Goal: Information Seeking & Learning: Learn about a topic

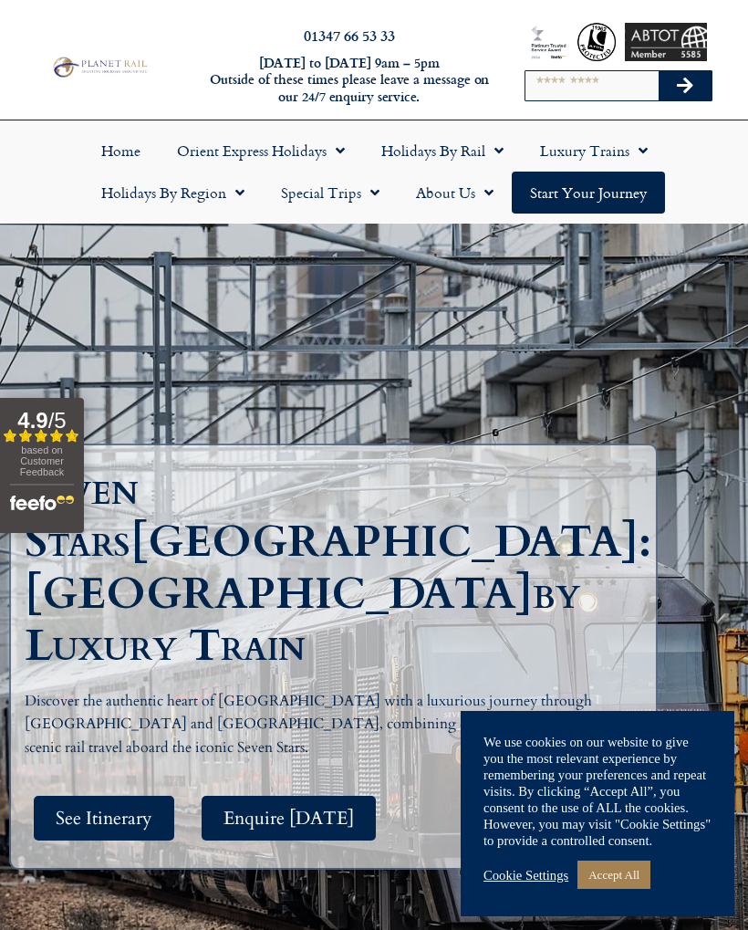
click at [535, 872] on link "Cookie Settings" at bounding box center [525, 875] width 85 height 16
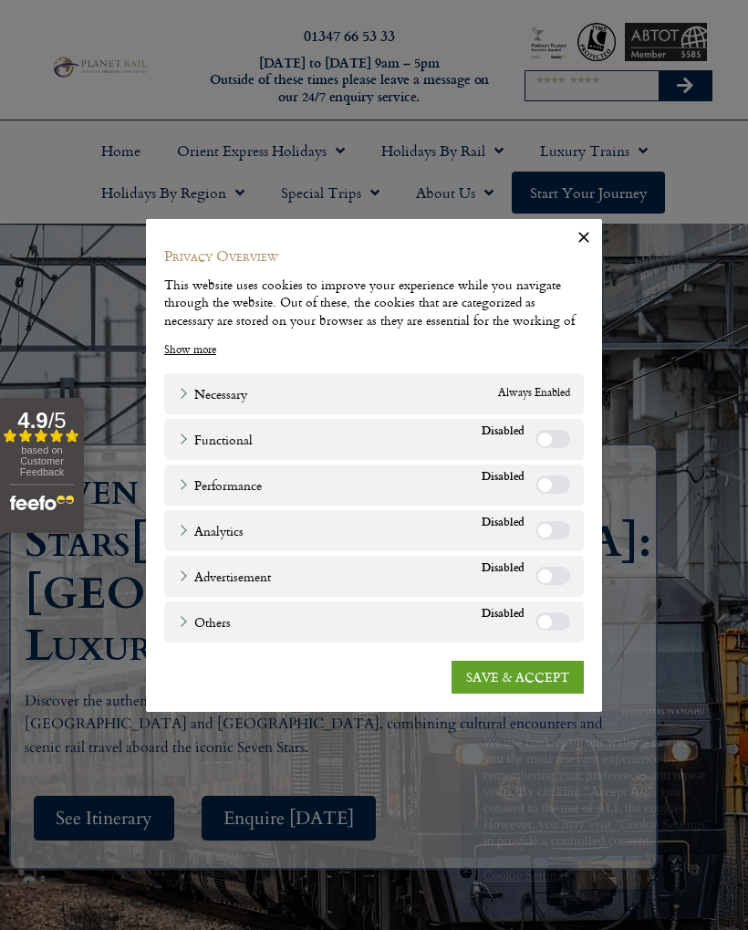
click at [512, 673] on link "SAVE & ACCEPT" at bounding box center [518, 676] width 132 height 33
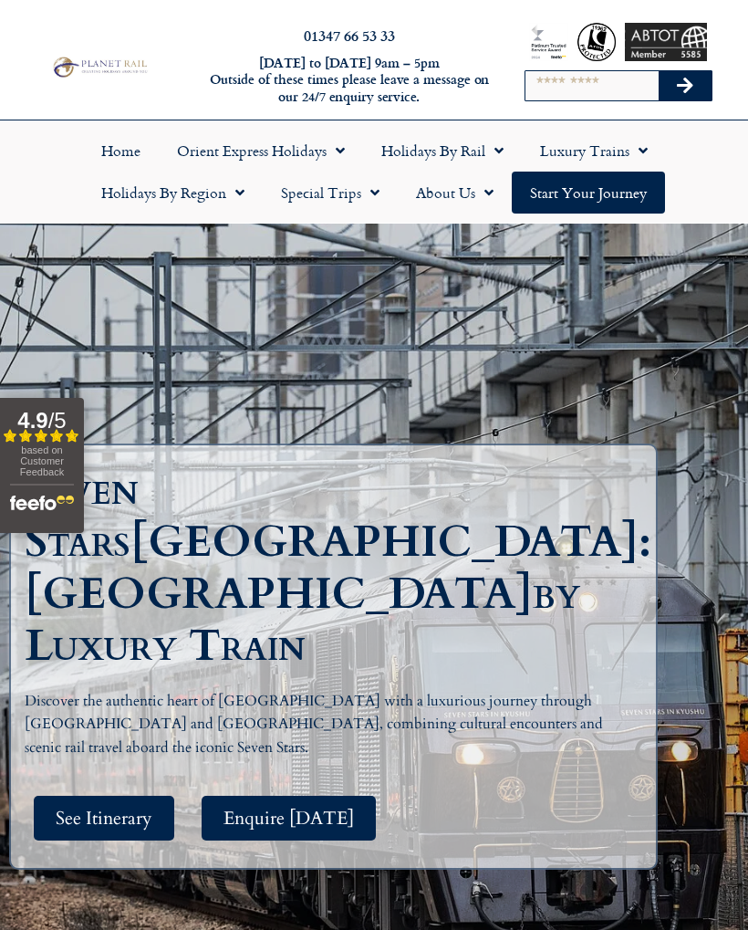
click at [123, 806] on span "See Itinerary" at bounding box center [104, 817] width 97 height 23
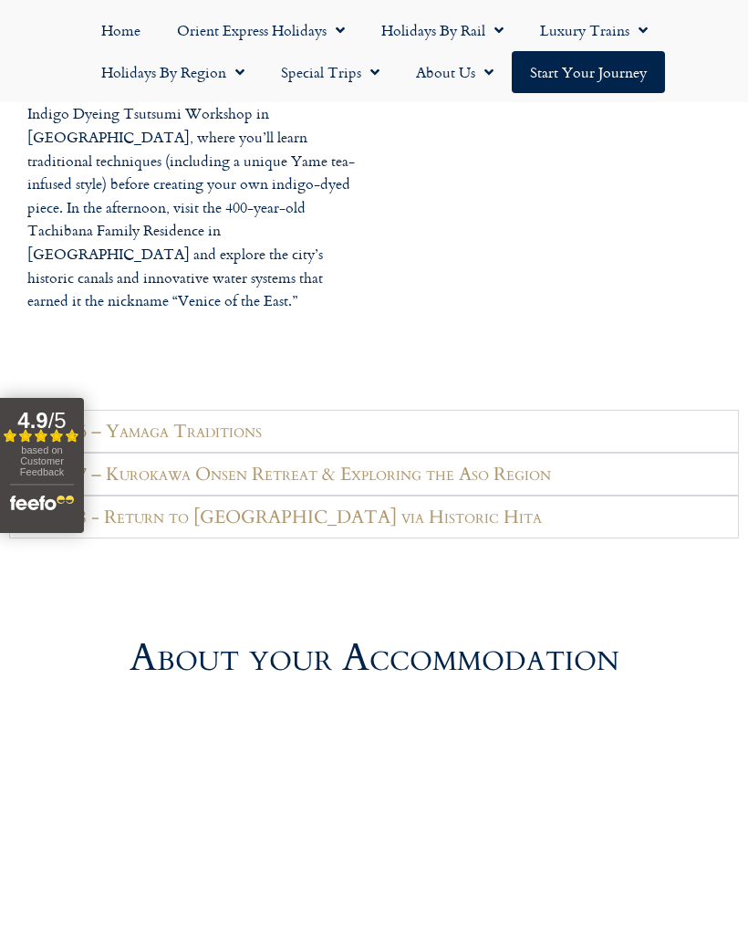
scroll to position [4333, 0]
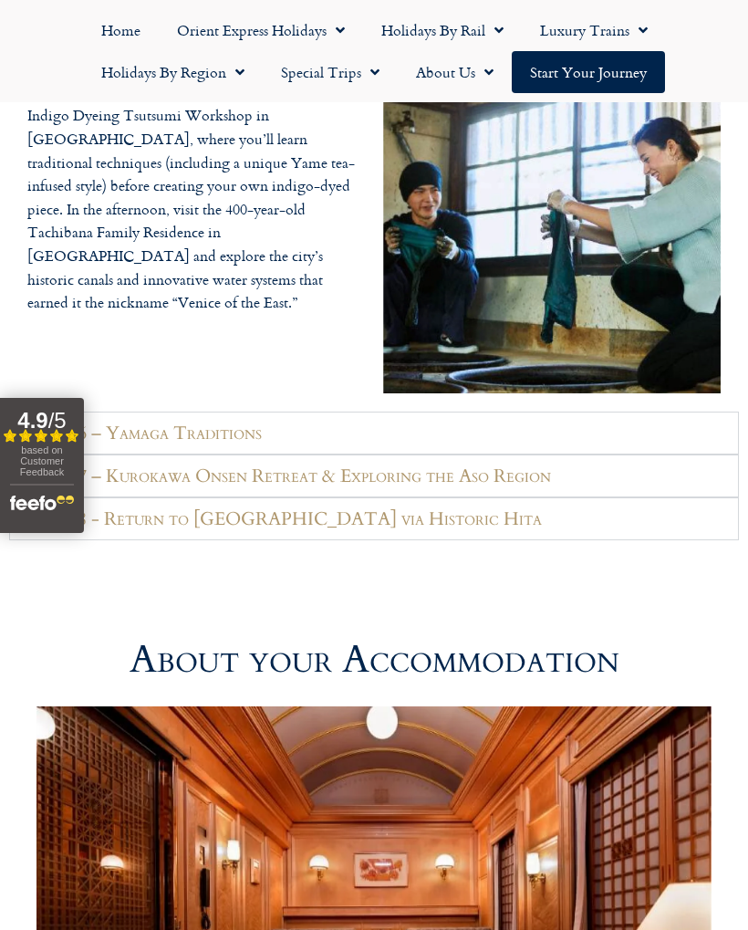
click at [346, 72] on link "Special Trips" at bounding box center [330, 72] width 135 height 42
click at [386, 121] on link "Latest Experiences" at bounding box center [351, 114] width 177 height 42
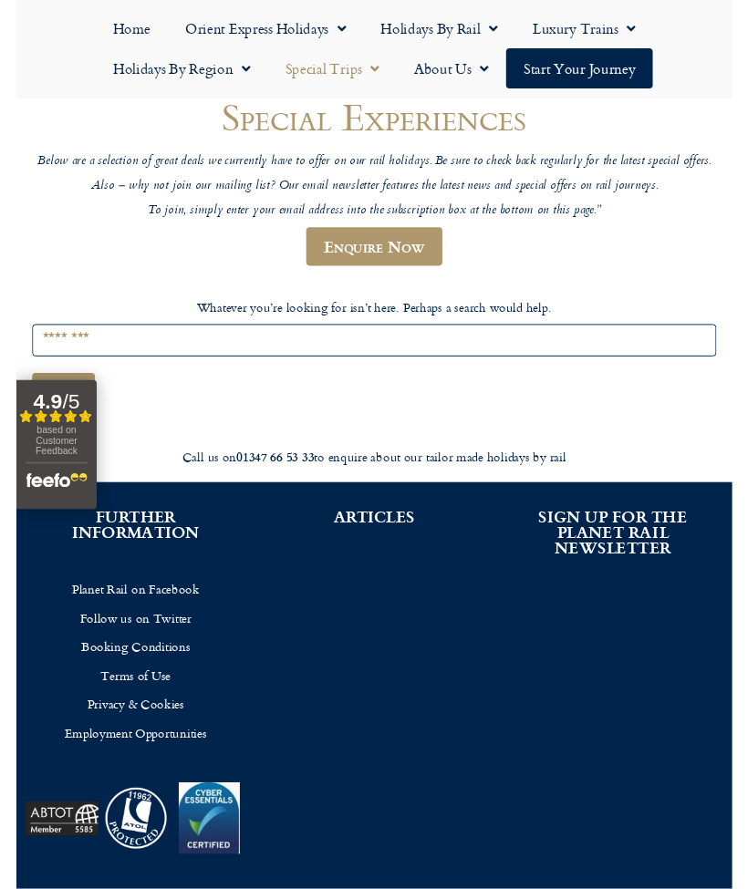
scroll to position [158, 0]
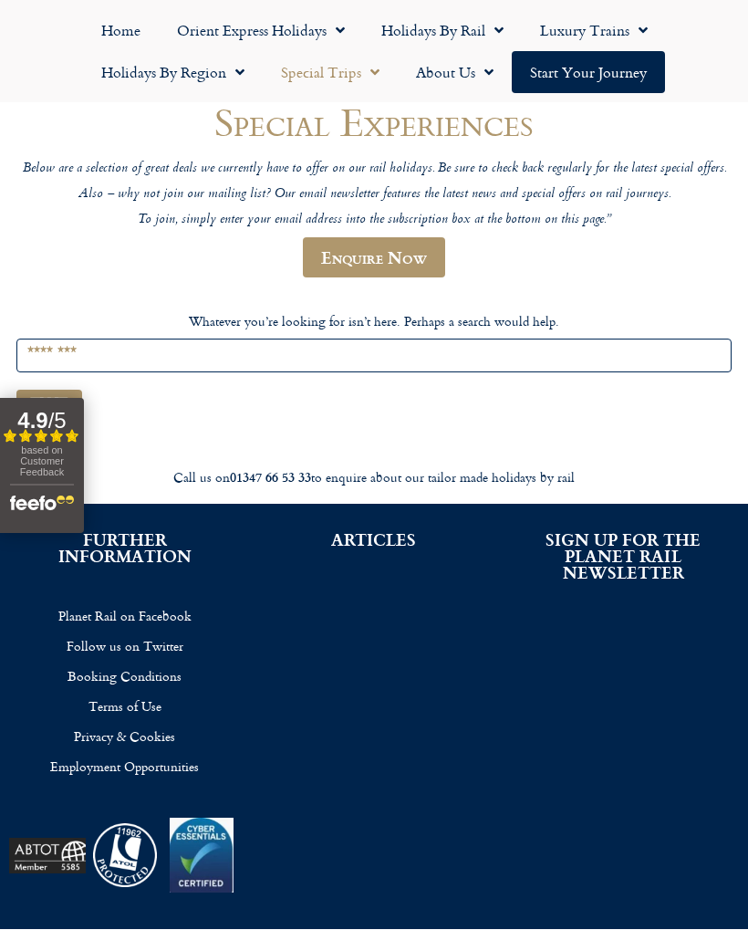
click at [375, 352] on input "Search for:" at bounding box center [373, 355] width 715 height 34
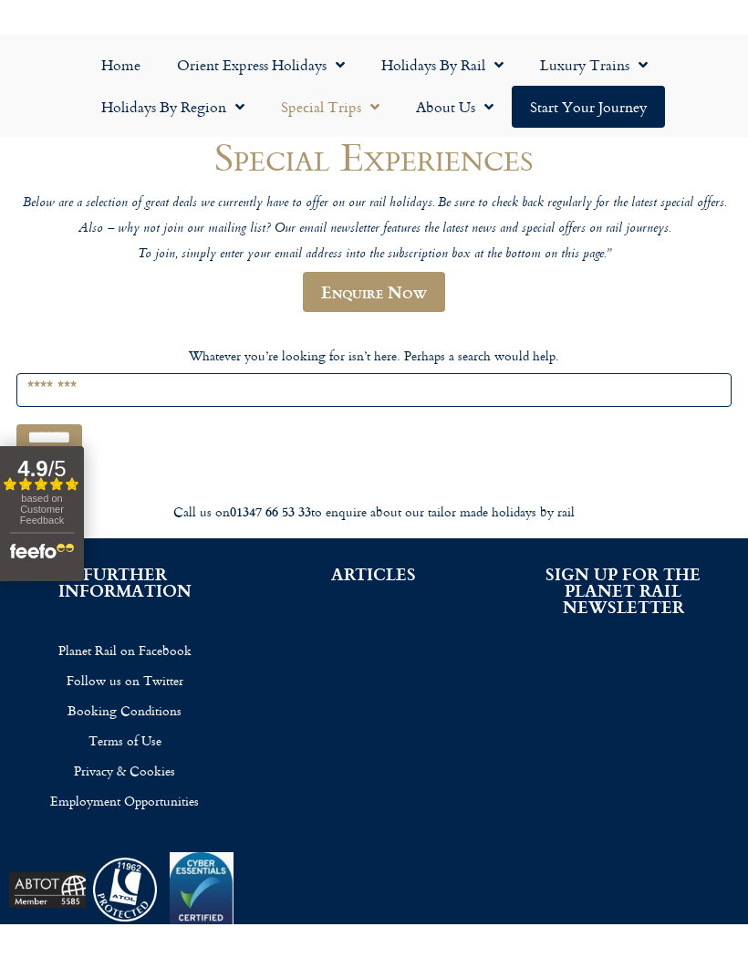
scroll to position [157, 0]
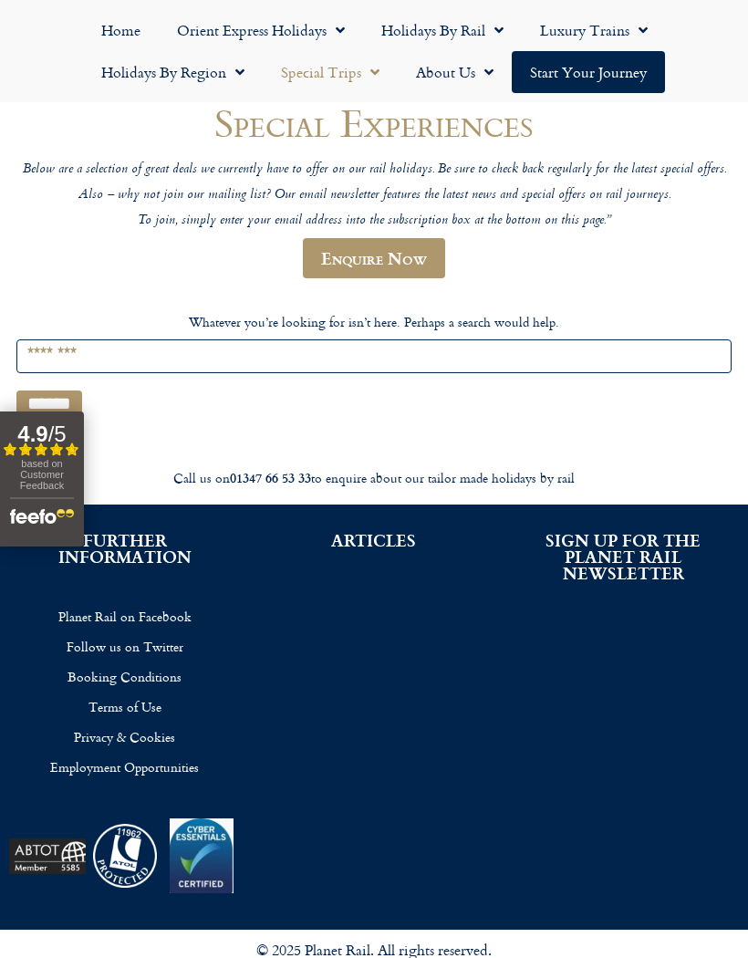
click at [614, 41] on link "Luxury Trains" at bounding box center [594, 30] width 144 height 42
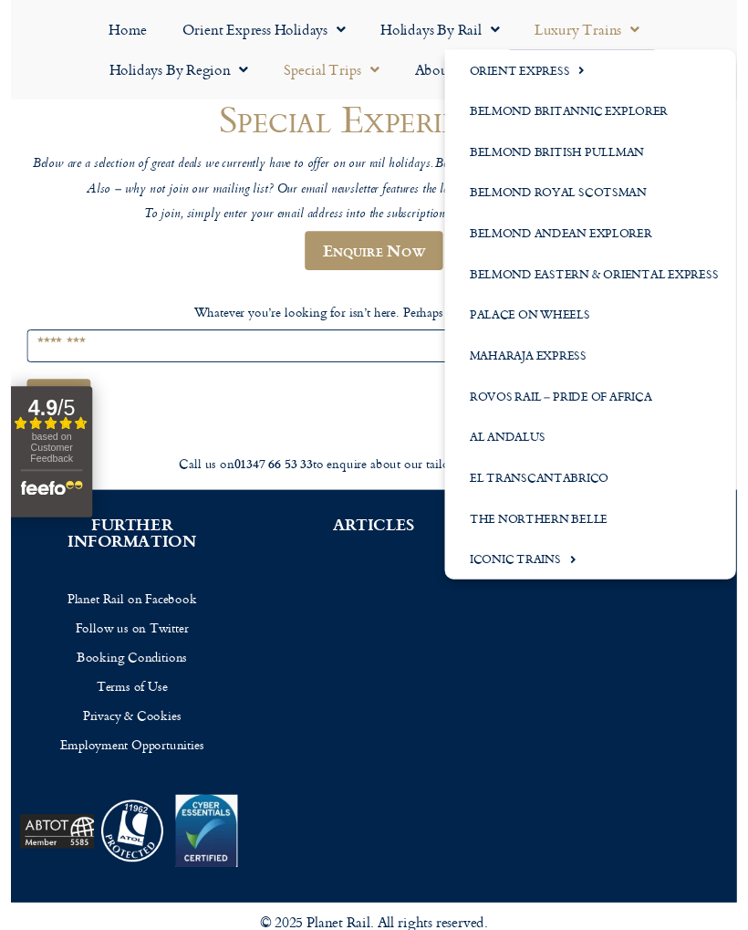
scroll to position [158, 0]
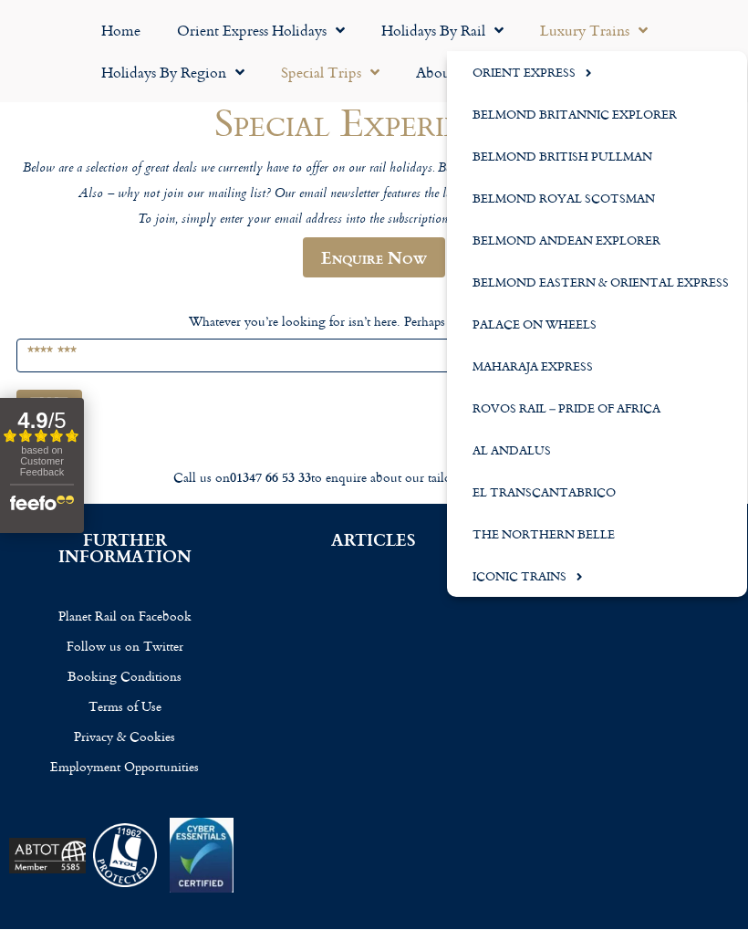
click at [546, 579] on link "Iconic Trains" at bounding box center [597, 576] width 300 height 42
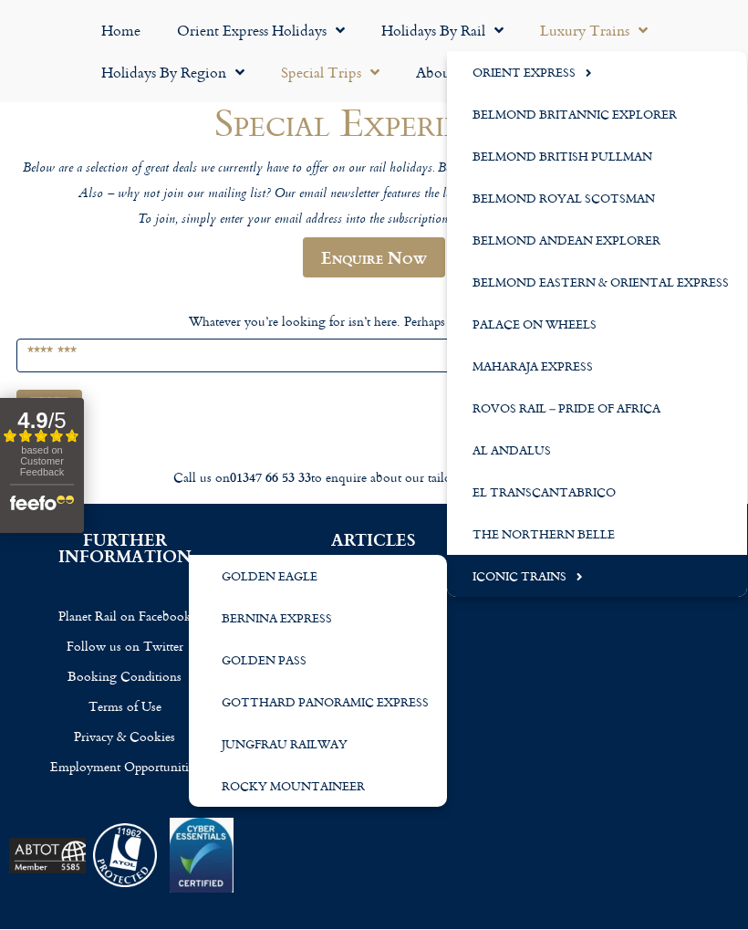
click at [304, 581] on link "Golden Eagle" at bounding box center [318, 576] width 258 height 42
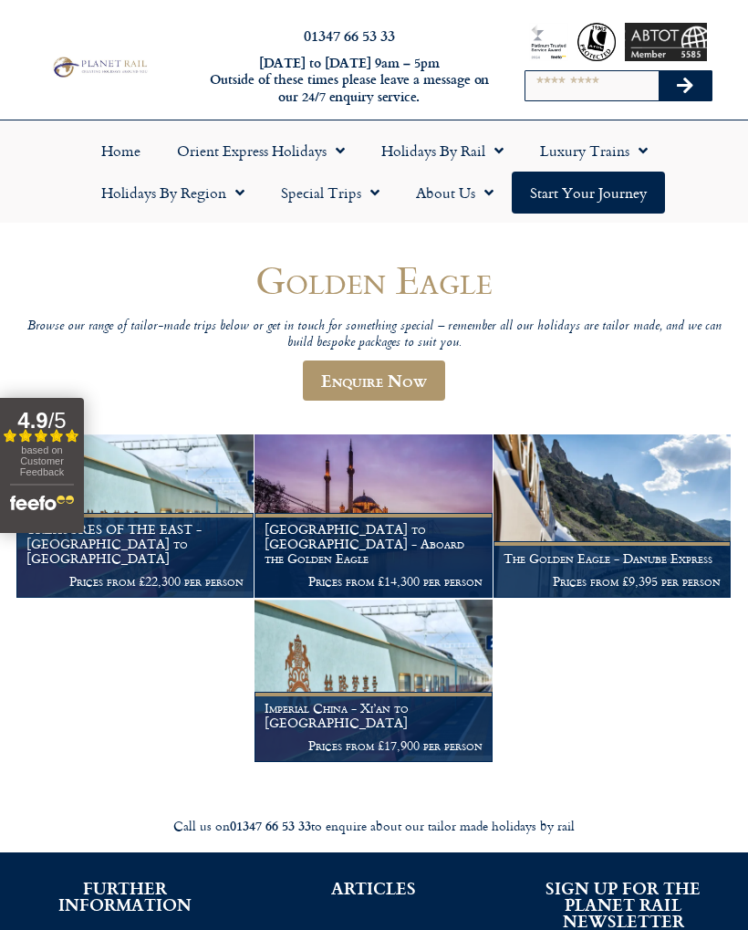
click at [630, 501] on img at bounding box center [611, 515] width 237 height 162
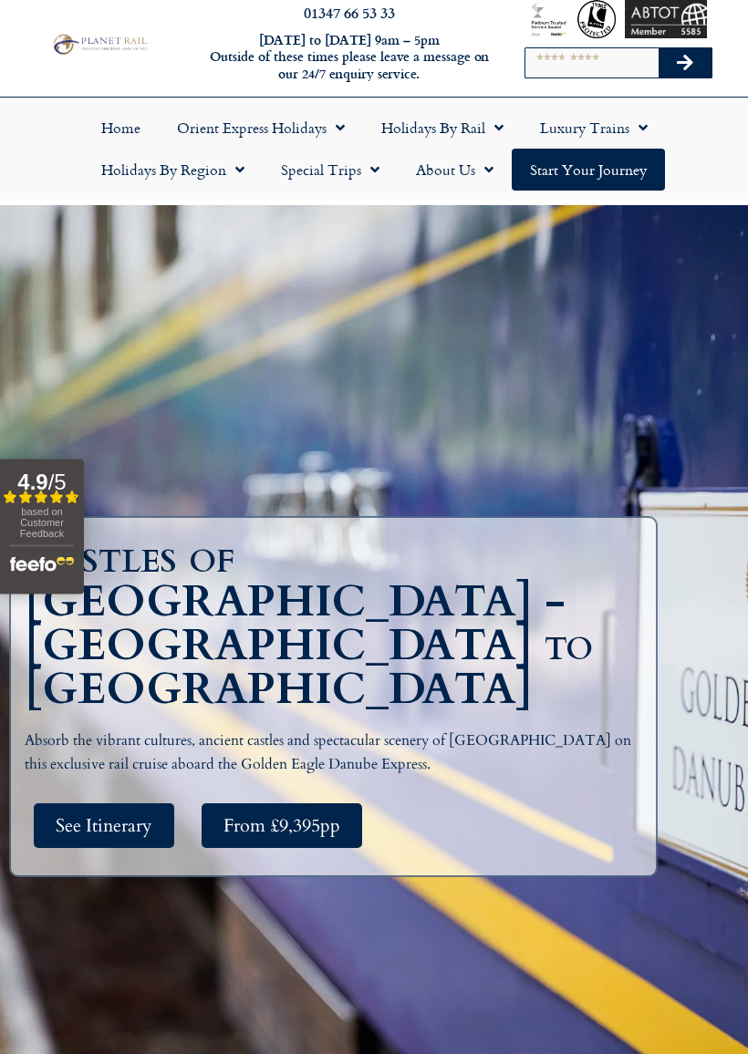
scroll to position [24, 0]
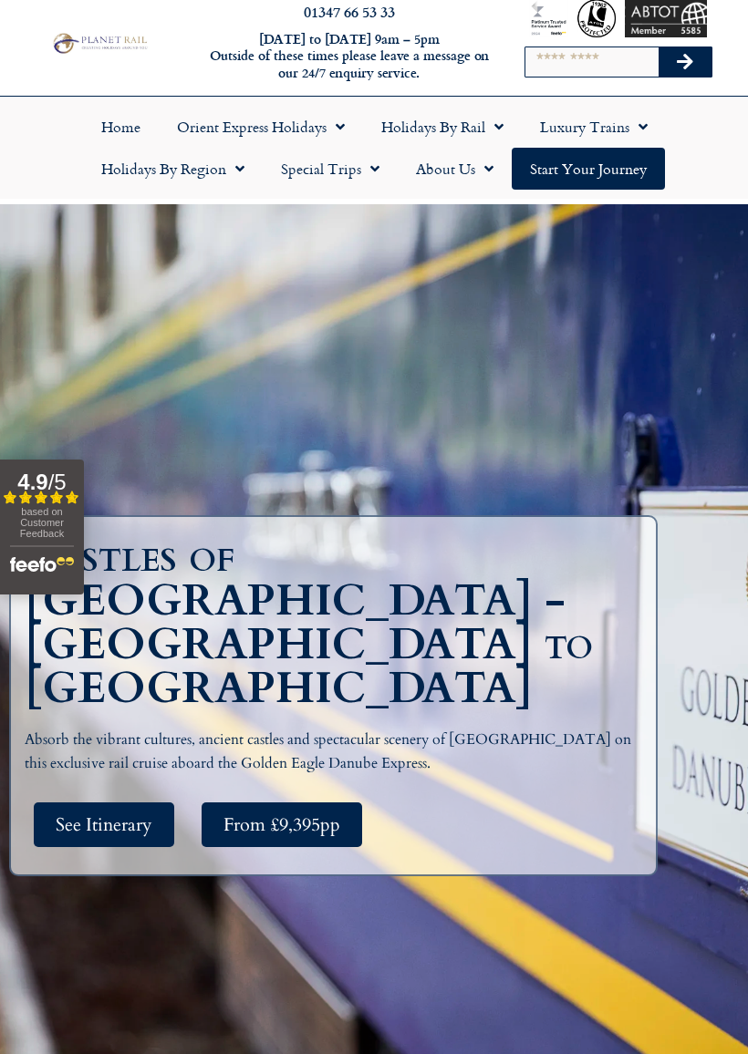
click at [143, 814] on span "See Itinerary" at bounding box center [104, 825] width 97 height 23
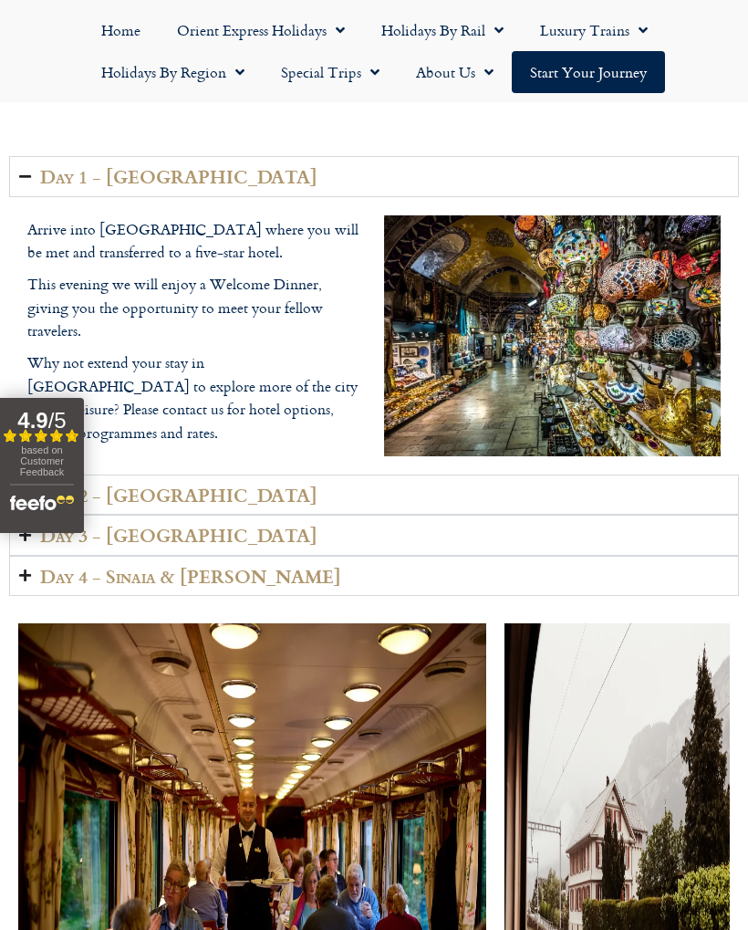
scroll to position [2389, 0]
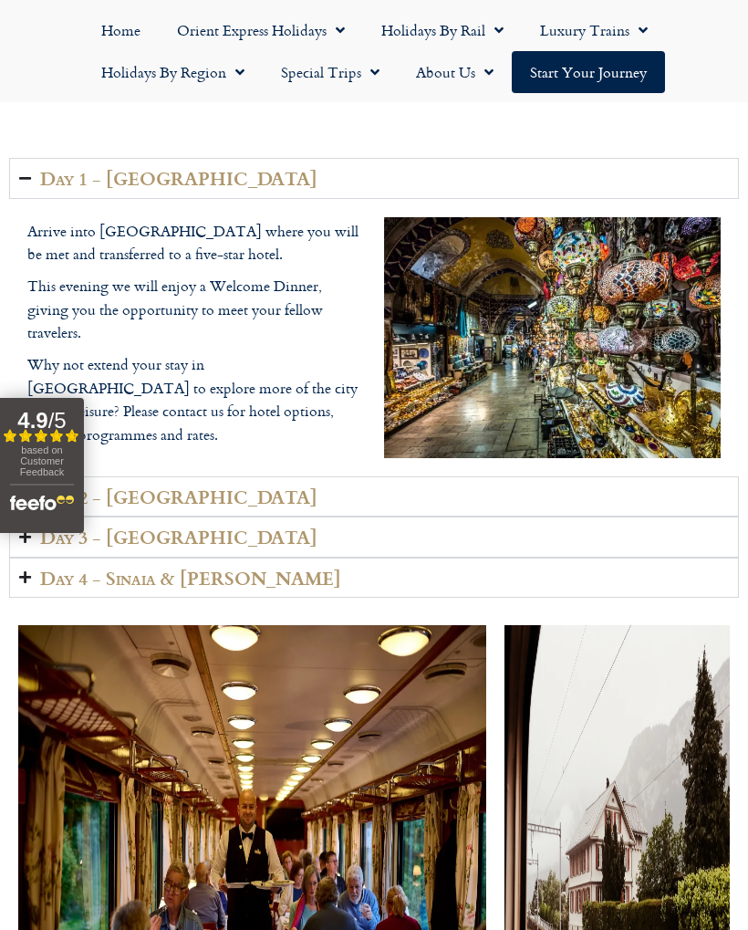
click at [182, 78] on link "Holidays by Region" at bounding box center [173, 72] width 180 height 42
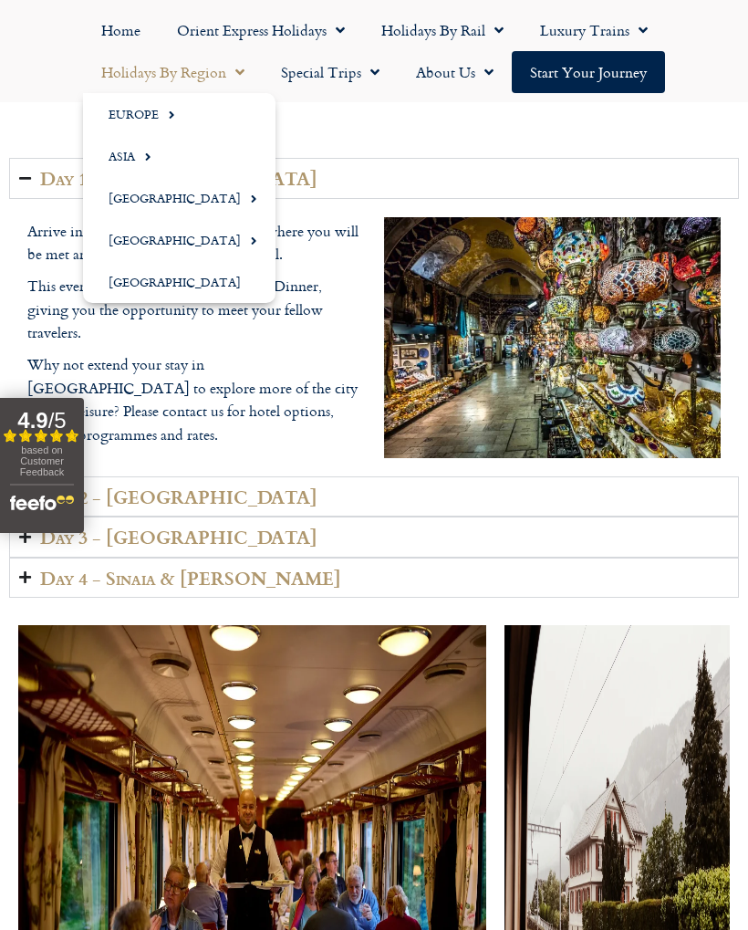
click at [153, 108] on link "Europe" at bounding box center [179, 114] width 192 height 42
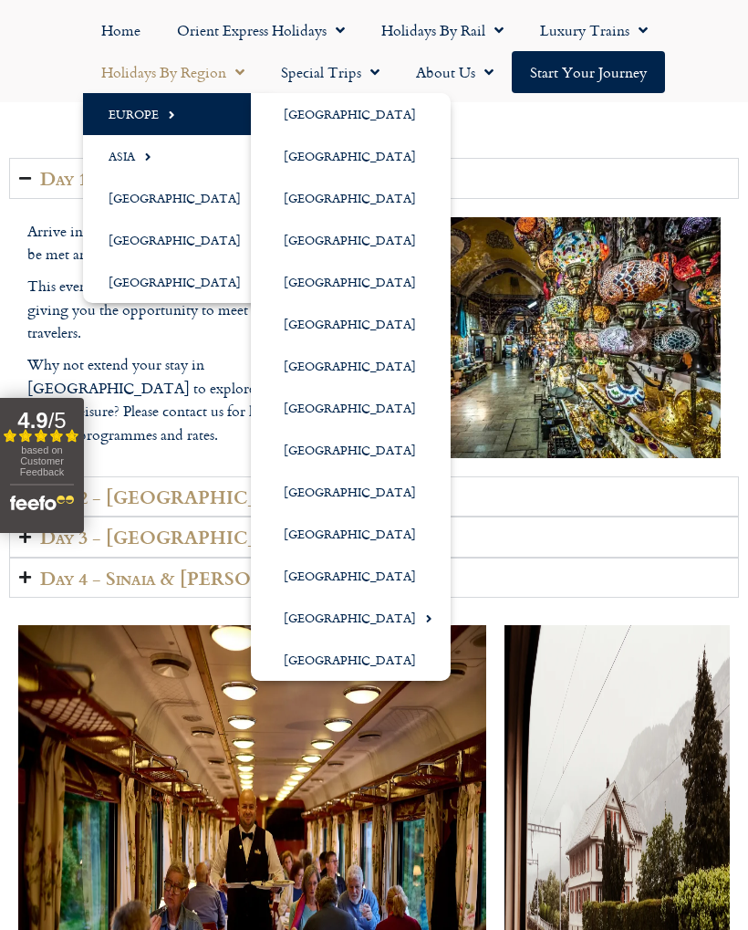
click at [368, 242] on link "[GEOGRAPHIC_DATA]" at bounding box center [351, 240] width 200 height 42
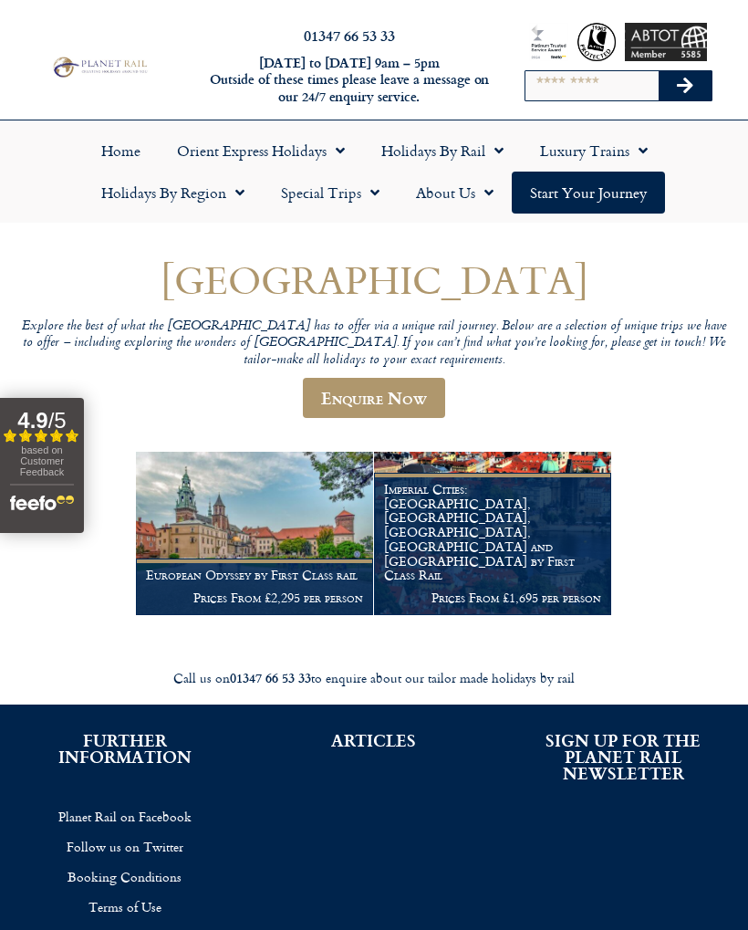
click at [308, 511] on img at bounding box center [254, 533] width 237 height 162
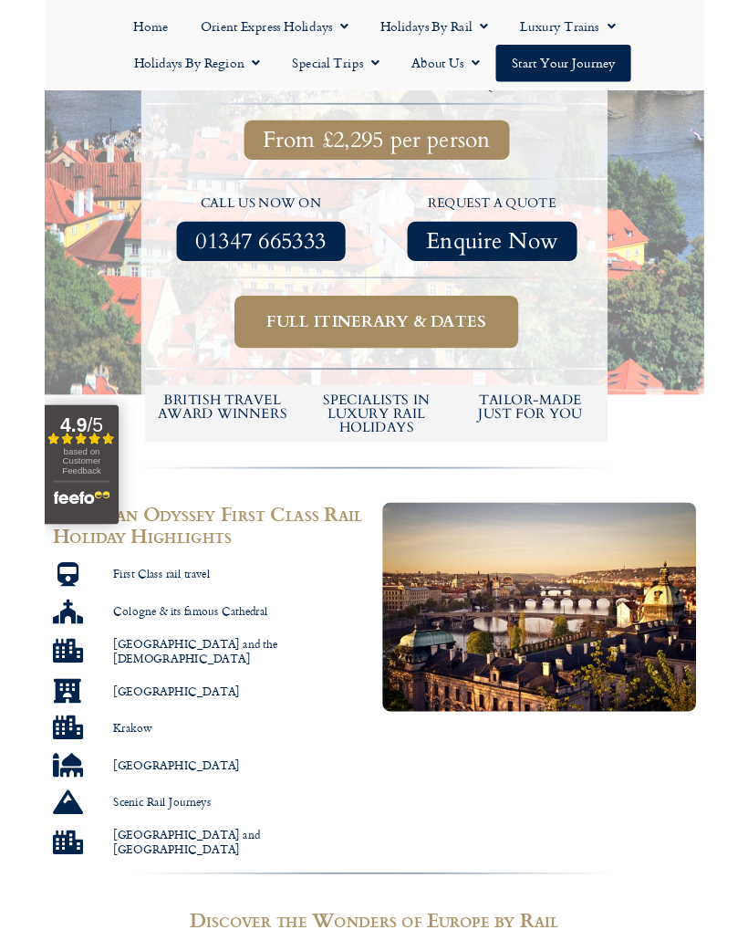
scroll to position [565, 0]
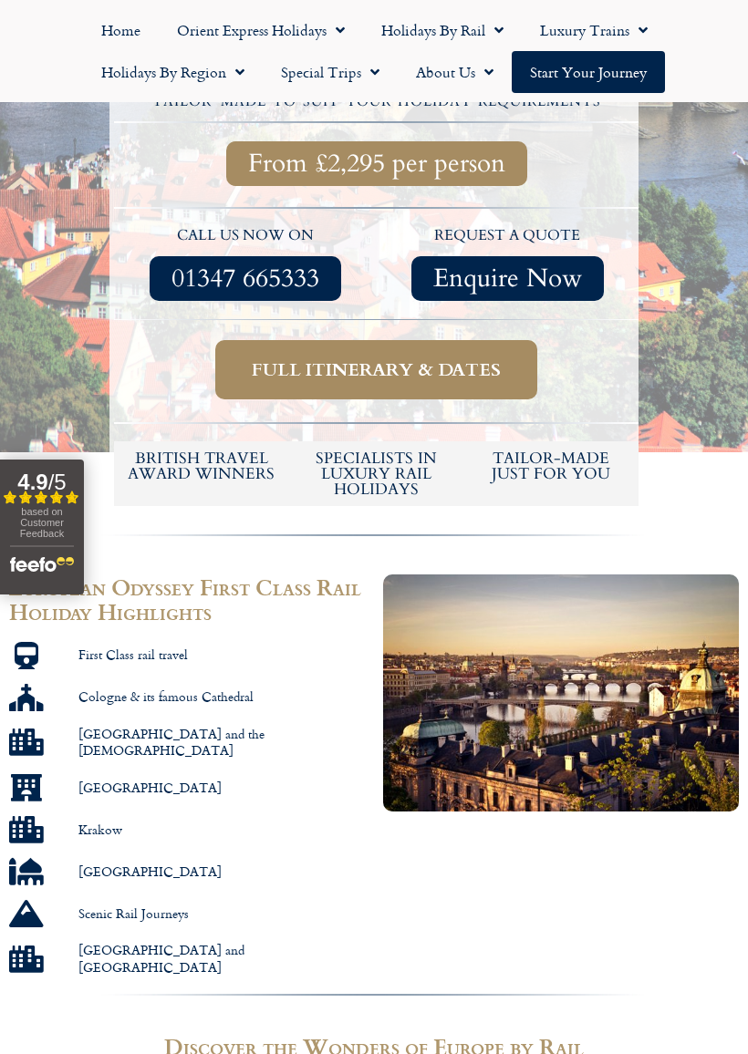
click at [440, 358] on span "Full itinerary & dates" at bounding box center [376, 369] width 249 height 23
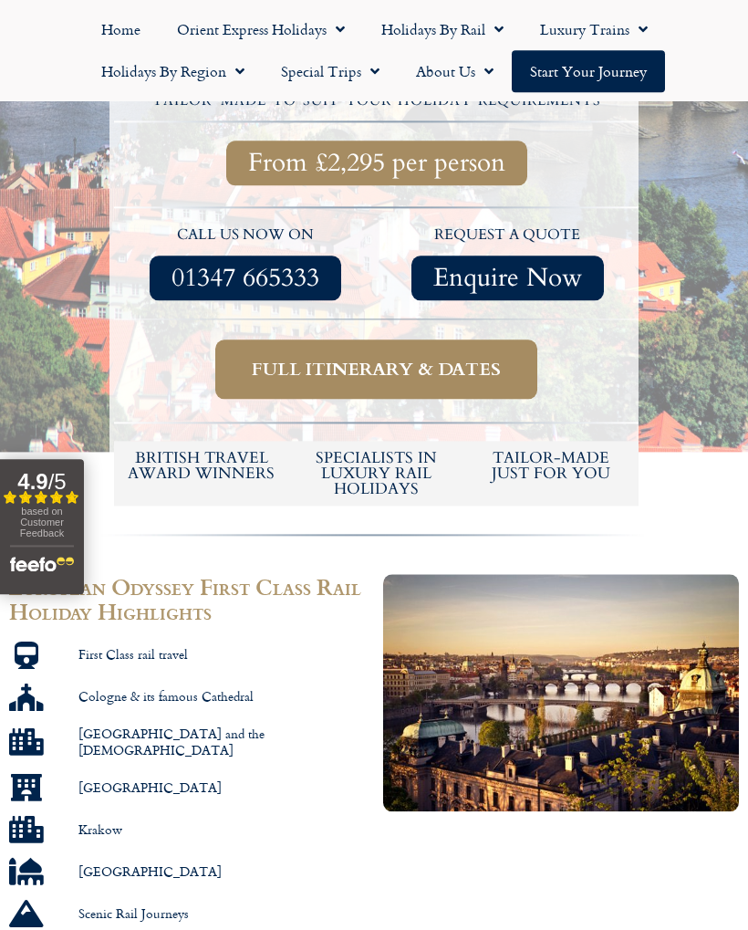
scroll to position [616, 0]
